Goal: Task Accomplishment & Management: Manage account settings

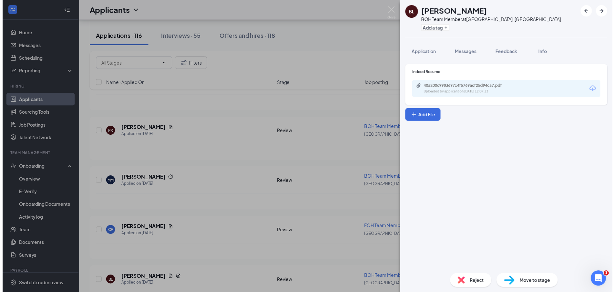
scroll to position [2002, 0]
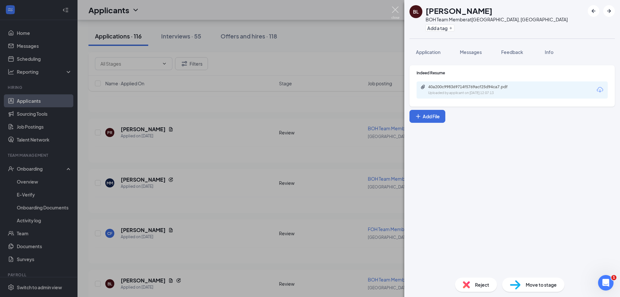
click at [397, 10] on img at bounding box center [395, 12] width 8 height 13
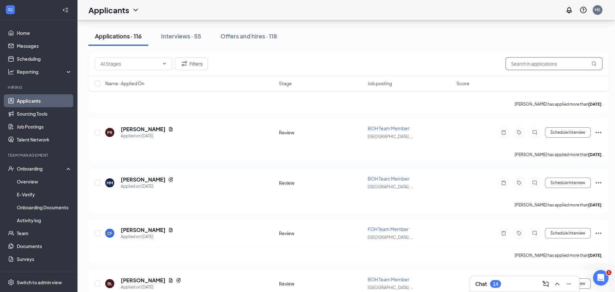
click at [512, 65] on input "text" at bounding box center [554, 63] width 97 height 13
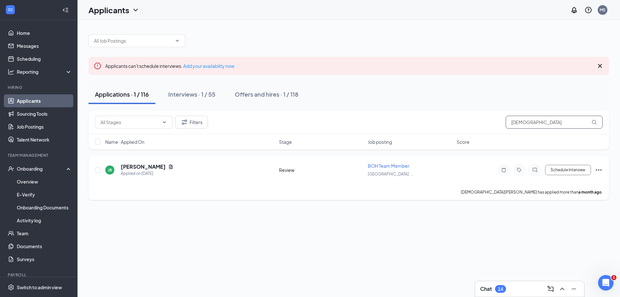
type input "[DEMOGRAPHIC_DATA]"
click at [598, 170] on icon "Ellipses" at bounding box center [599, 170] width 8 height 8
click at [556, 93] on p "Move to stage" at bounding box center [570, 93] width 56 height 6
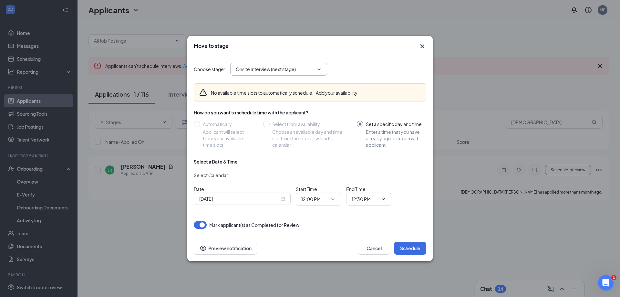
click at [309, 70] on input "Onsite Interview (next stage)" at bounding box center [275, 69] width 78 height 7
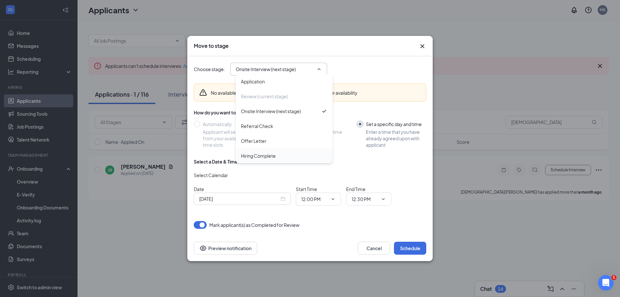
click at [252, 154] on div "Hiring Complete" at bounding box center [258, 155] width 35 height 7
type input "Hiring Complete"
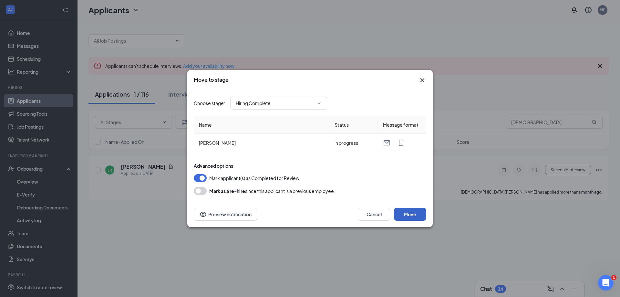
click at [406, 214] on button "Move" at bounding box center [410, 214] width 32 height 13
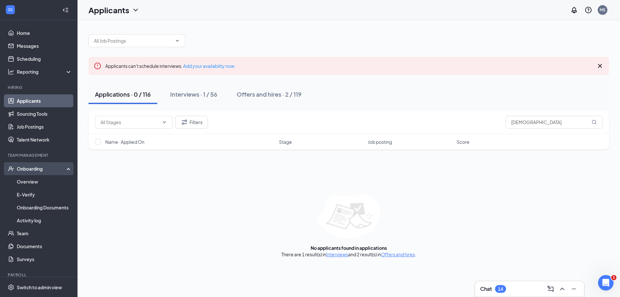
click at [42, 169] on div "Onboarding" at bounding box center [42, 168] width 50 height 6
click at [42, 168] on div "Onboarding" at bounding box center [42, 168] width 50 height 6
click at [33, 180] on link "Overview" at bounding box center [44, 181] width 55 height 13
